Goal: Transaction & Acquisition: Purchase product/service

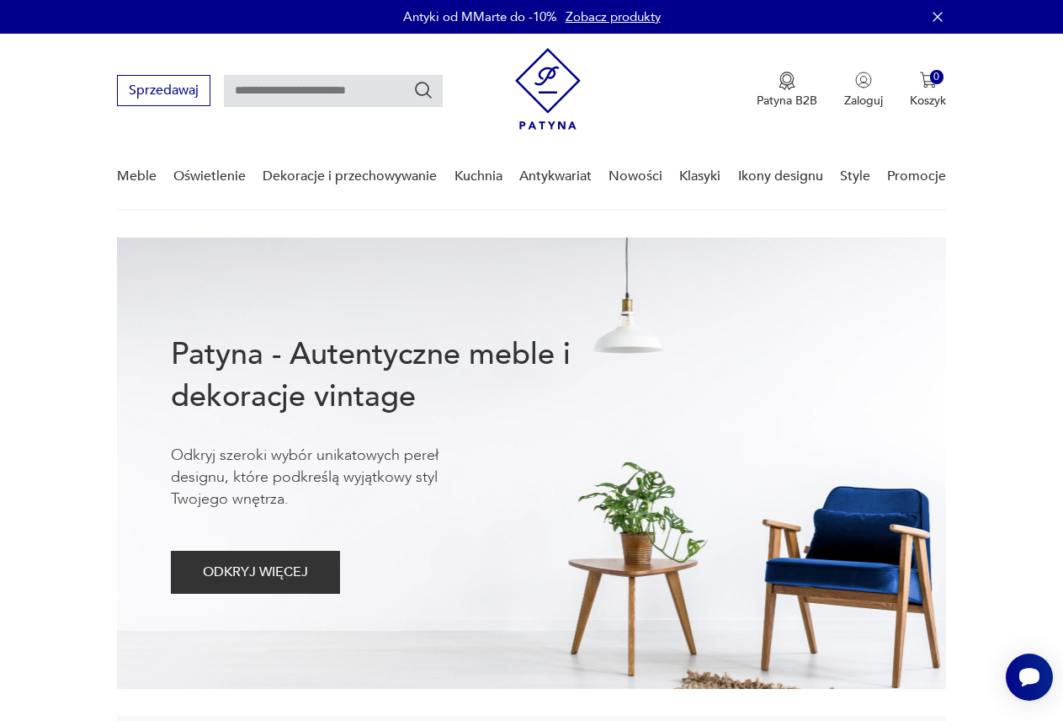
click at [305, 85] on input "text" at bounding box center [333, 91] width 219 height 32
type input "**********"
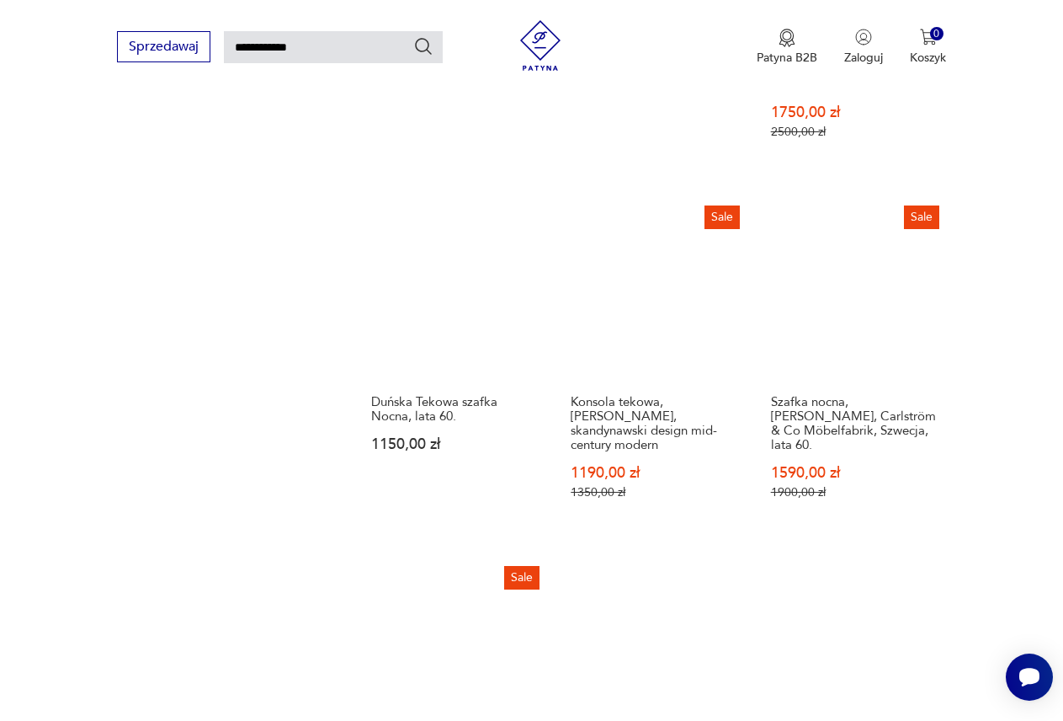
scroll to position [1516, 0]
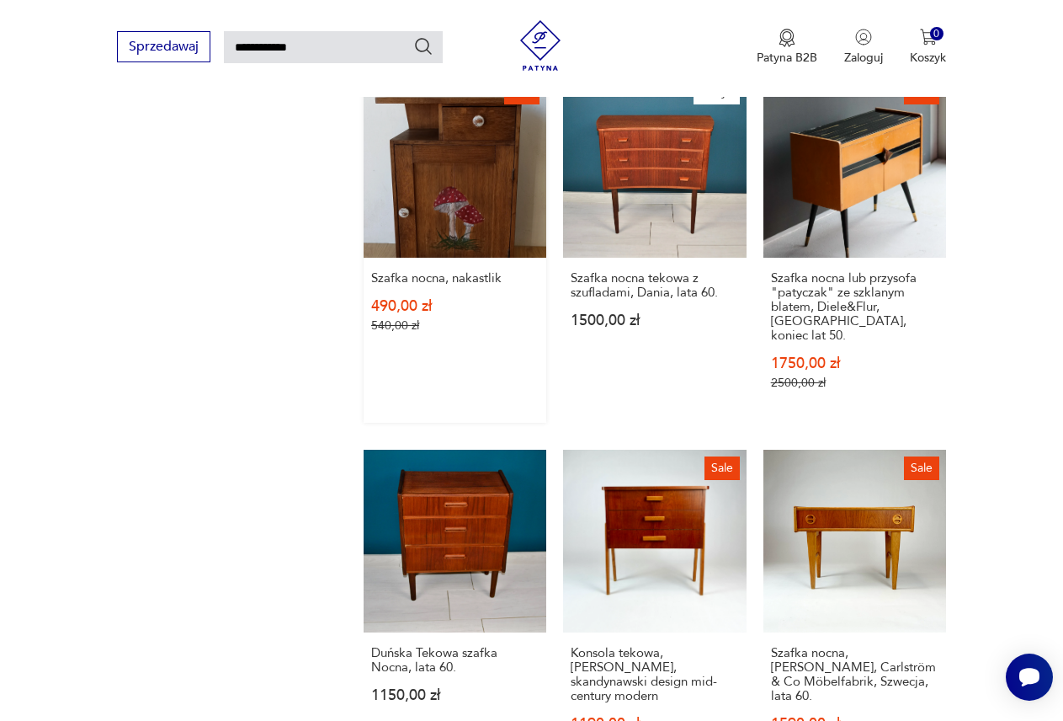
click at [472, 210] on link "Sale Szafka nocna, nakastlik 490,00 zł 540,00 zł" at bounding box center [455, 248] width 183 height 348
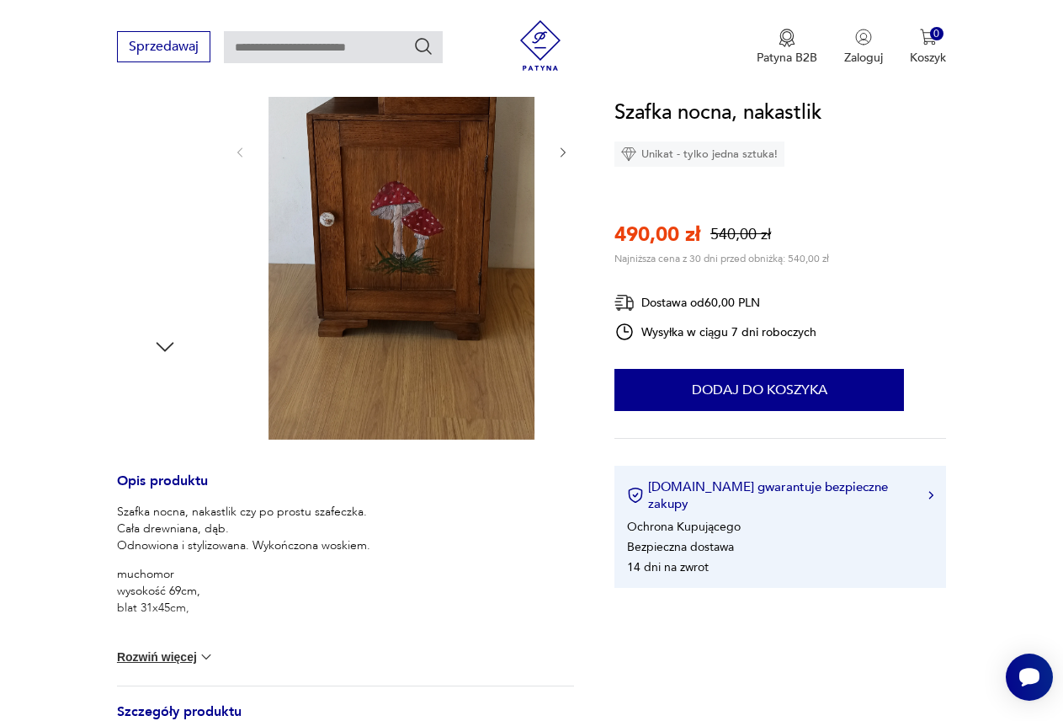
scroll to position [421, 0]
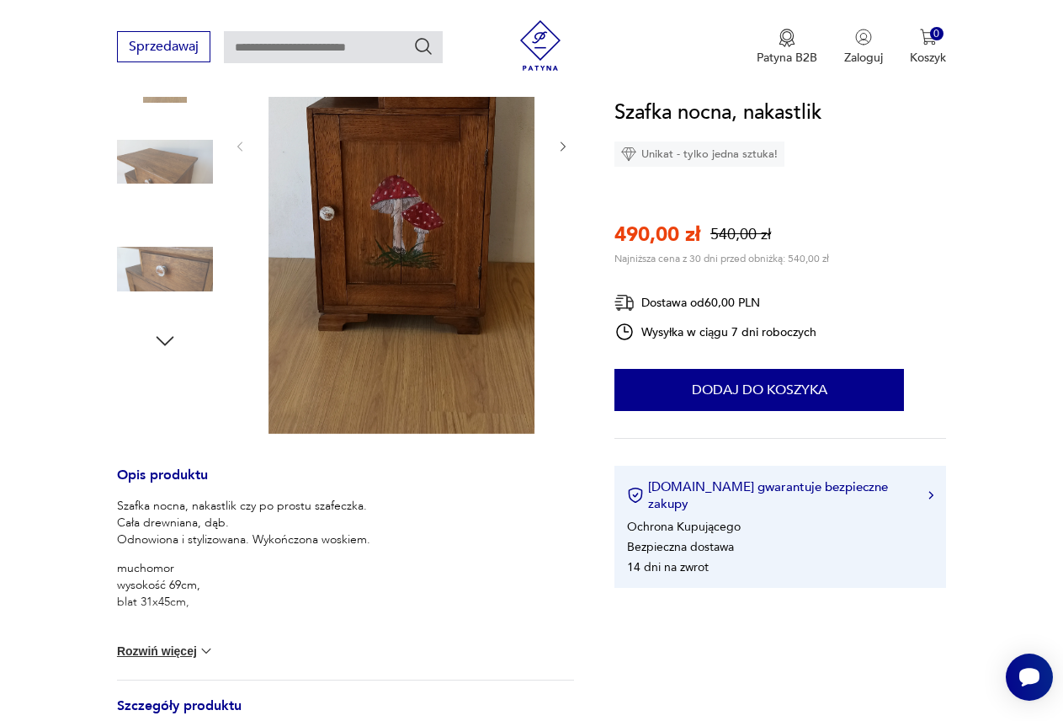
click at [560, 146] on icon "button" at bounding box center [563, 146] width 13 height 13
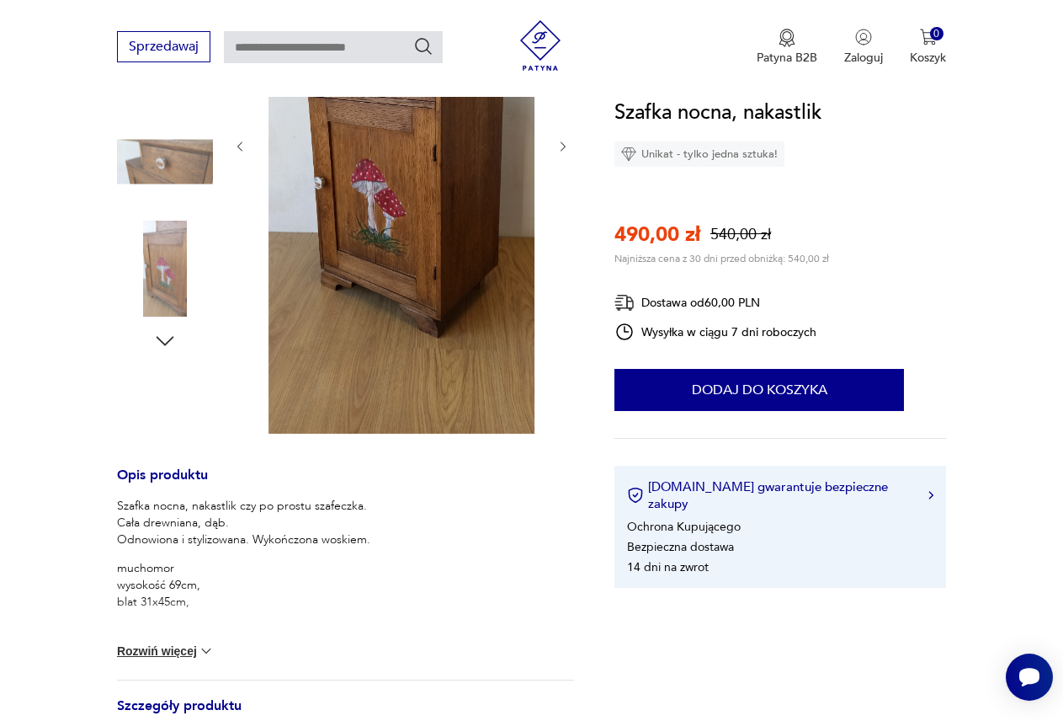
click at [559, 146] on icon "button" at bounding box center [563, 146] width 13 height 13
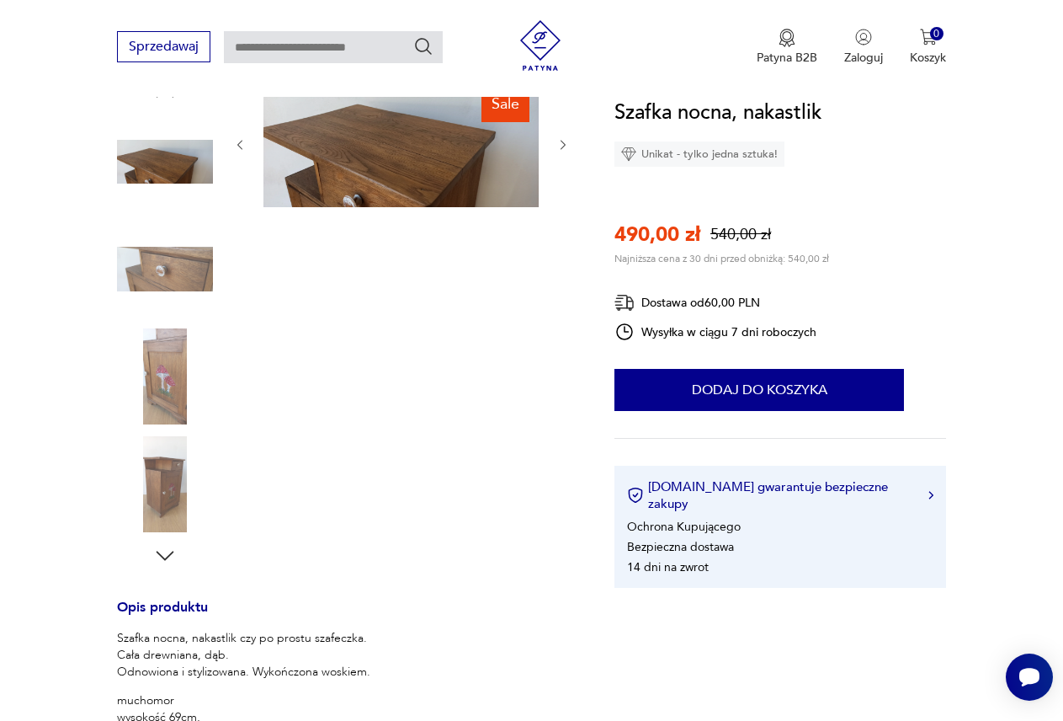
scroll to position [196, 0]
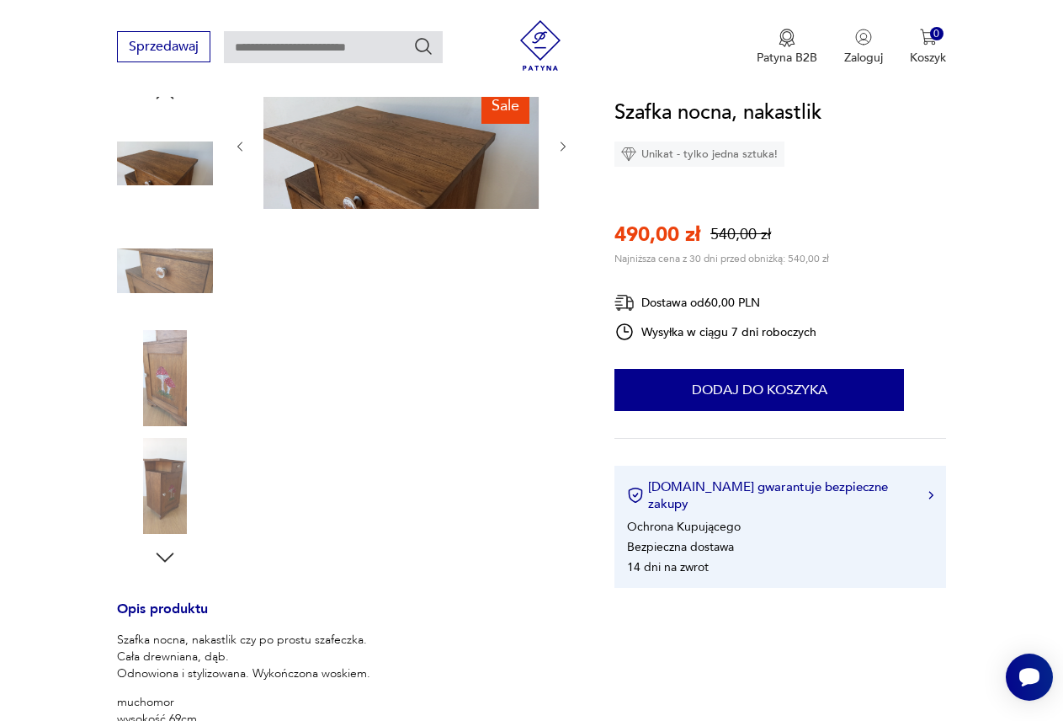
click at [557, 147] on icon "button" at bounding box center [563, 146] width 13 height 13
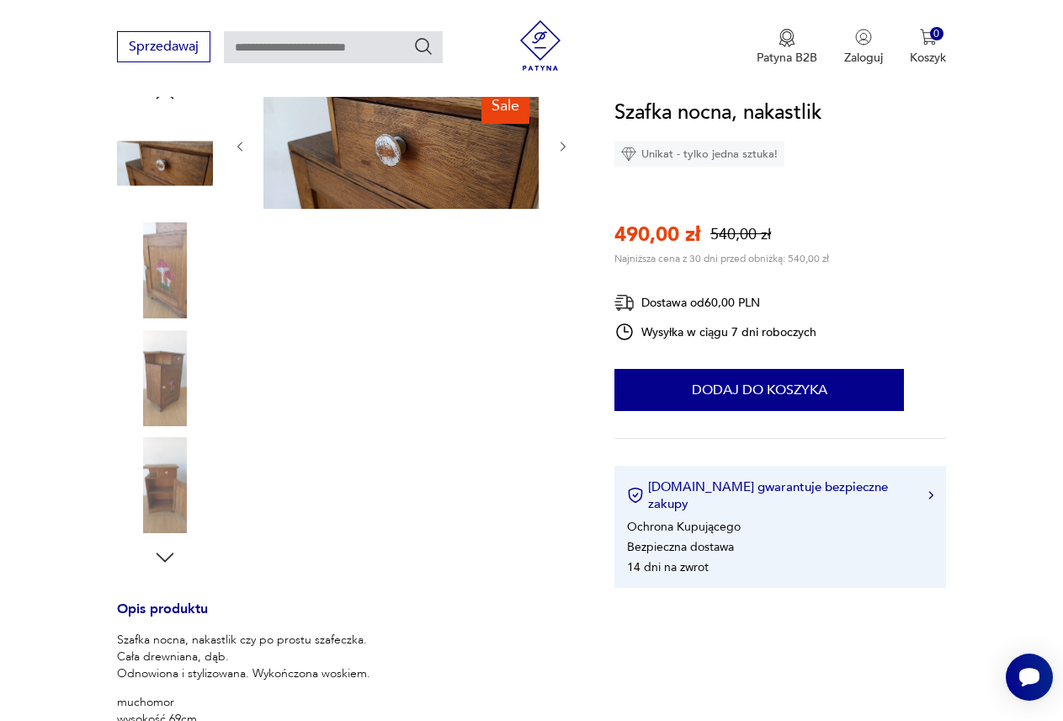
click at [162, 368] on img at bounding box center [165, 378] width 96 height 96
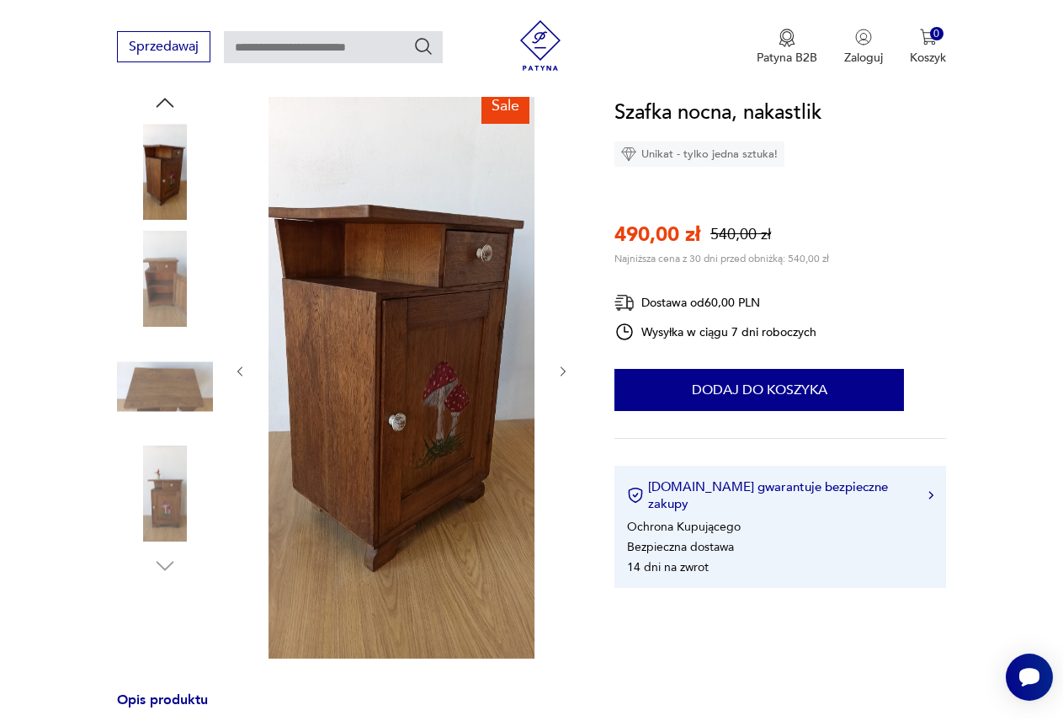
click at [567, 370] on icon "button" at bounding box center [563, 371] width 13 height 13
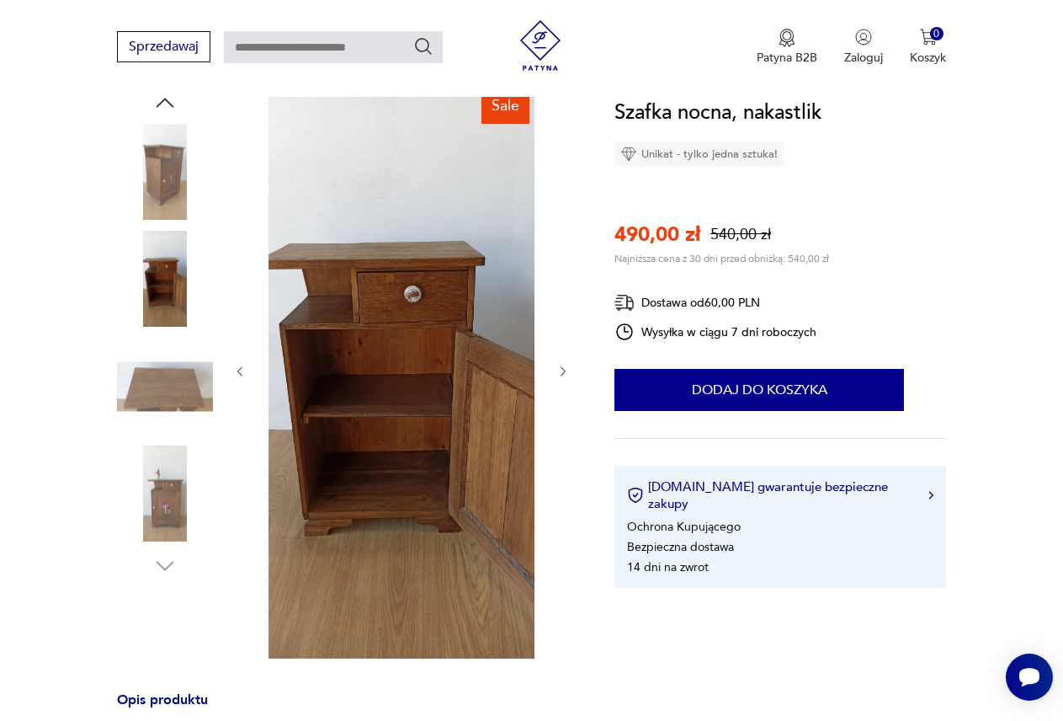
click at [567, 370] on icon "button" at bounding box center [563, 371] width 13 height 13
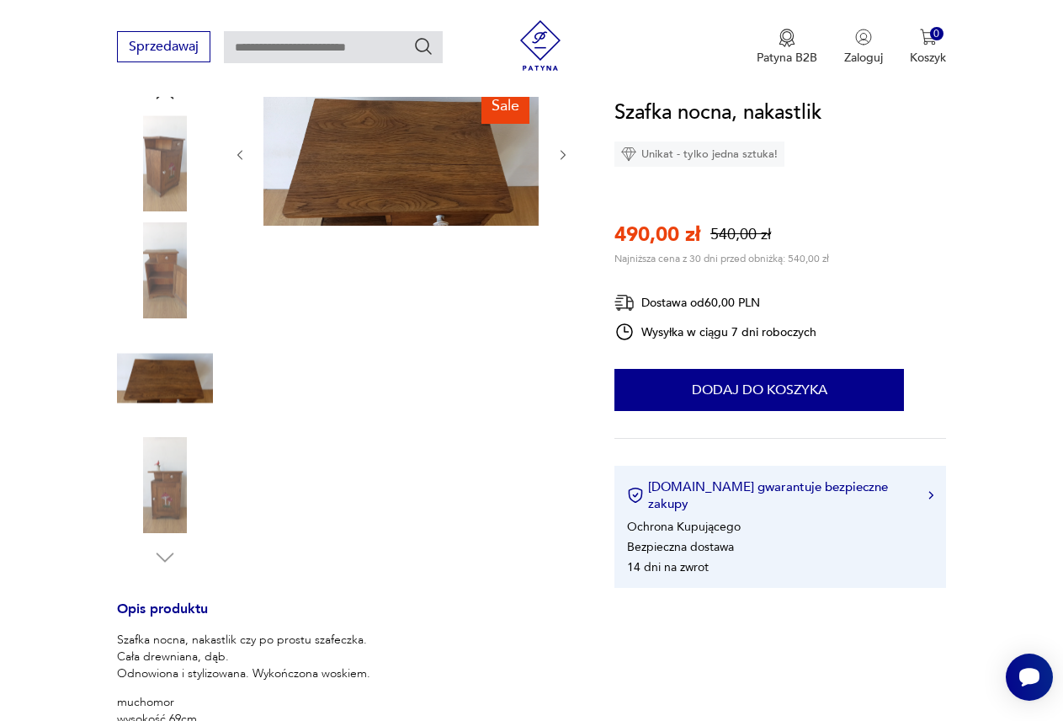
click at [162, 285] on img at bounding box center [165, 271] width 96 height 96
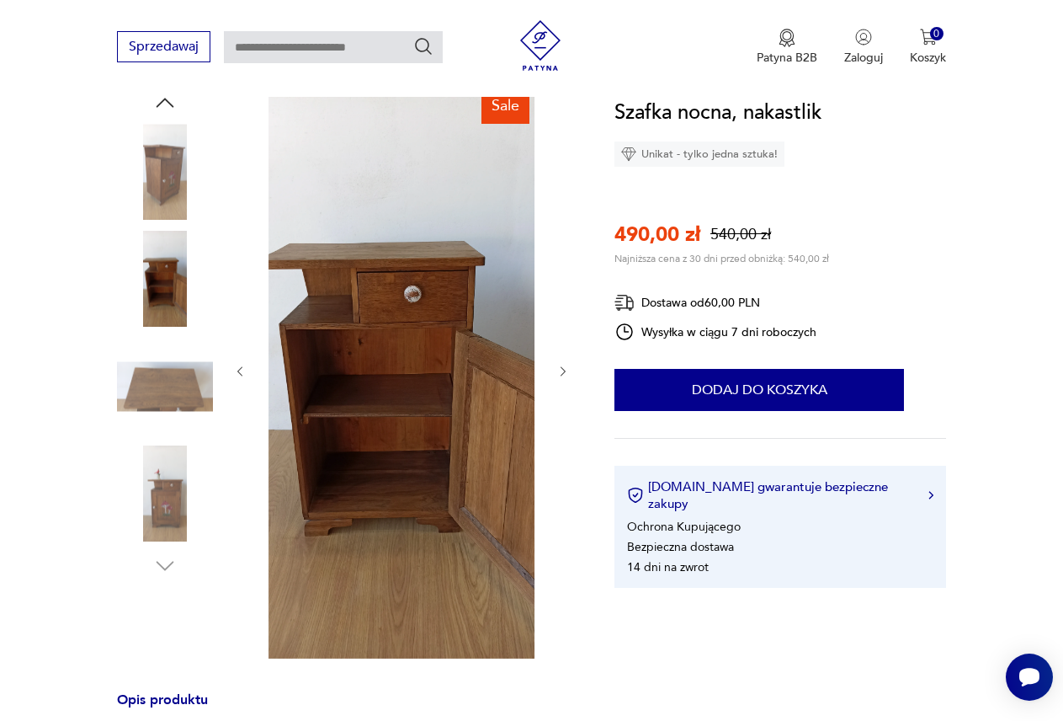
type input "**********"
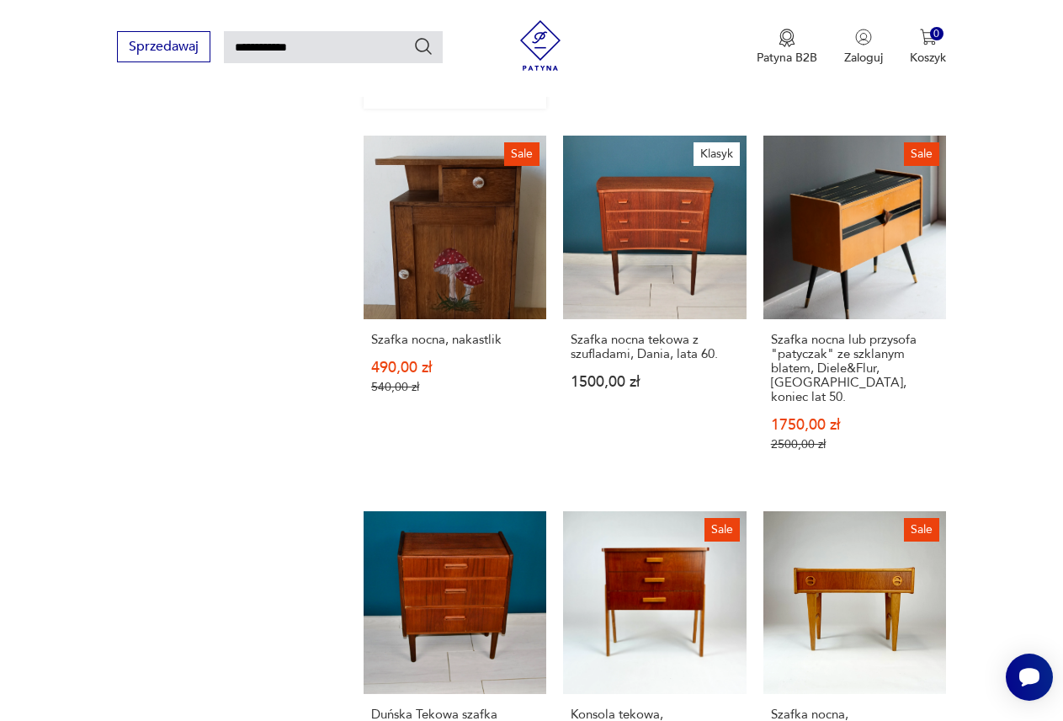
scroll to position [956, 0]
